Goal: Navigation & Orientation: Find specific page/section

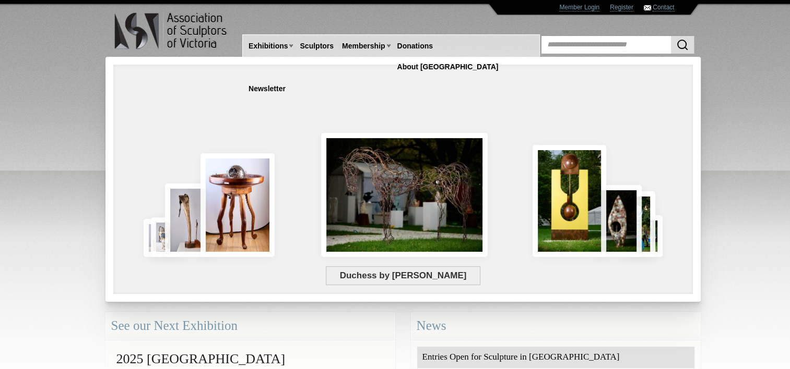
click at [160, 218] on div "Duchess by [PERSON_NAME]" at bounding box center [347, 219] width 452 height 94
click at [320, 46] on link "Sculptors" at bounding box center [316, 46] width 42 height 19
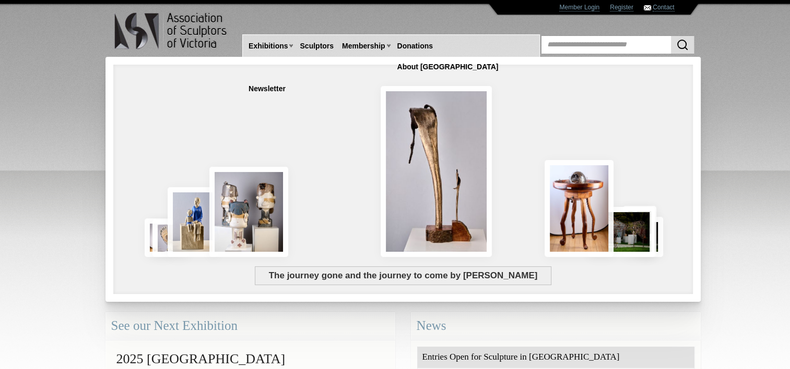
click at [402, 218] on div "The journey gone and the journey to come by [PERSON_NAME]" at bounding box center [347, 219] width 452 height 94
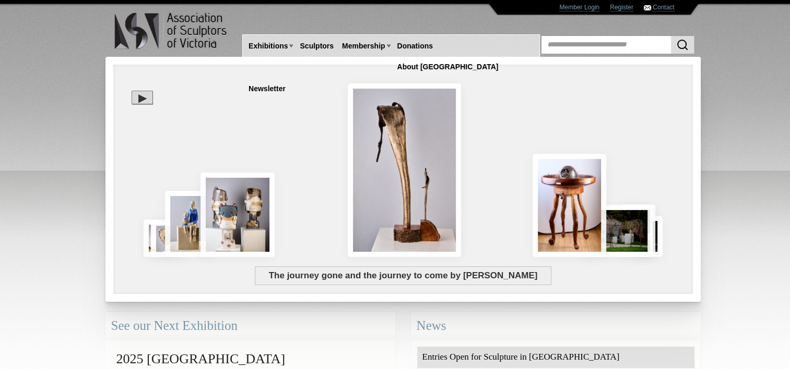
click at [230, 228] on div "The journey gone and the journey to come by [PERSON_NAME]" at bounding box center [403, 246] width 564 height 39
click at [264, 202] on div "The journey gone and the journey to come by [PERSON_NAME]" at bounding box center [347, 219] width 452 height 94
click at [320, 46] on link "Sculptors" at bounding box center [316, 46] width 42 height 19
click at [234, 221] on div "The journey gone and the journey to come by [PERSON_NAME]" at bounding box center [347, 219] width 452 height 94
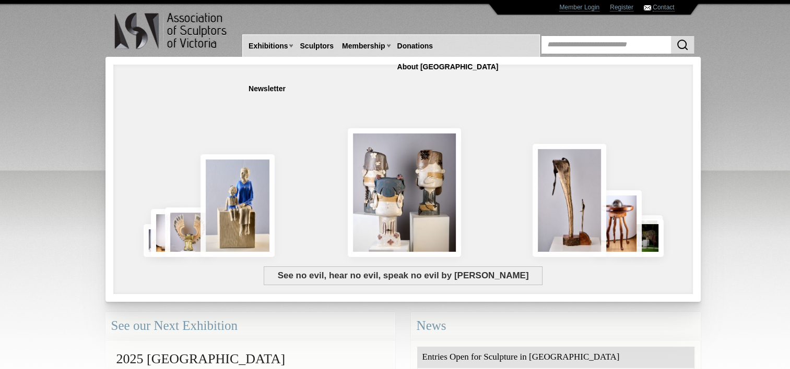
click at [463, 323] on div "News" at bounding box center [556, 327] width 290 height 28
